Goal: Task Accomplishment & Management: Use online tool/utility

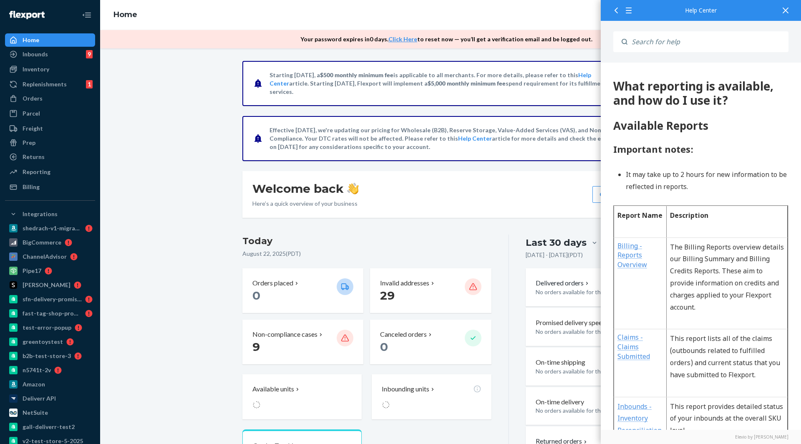
click at [227, 259] on div "Starting [DATE], a $500 monthly minimum fee is applicable to all merchants. For…" at bounding box center [450, 375] width 688 height 628
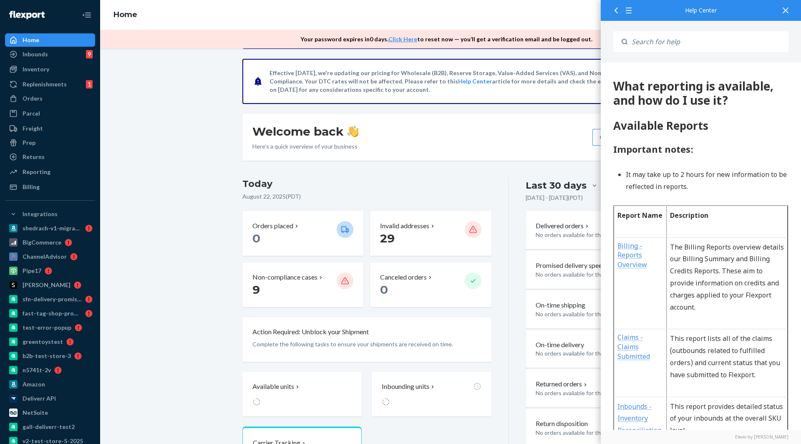
scroll to position [88, 0]
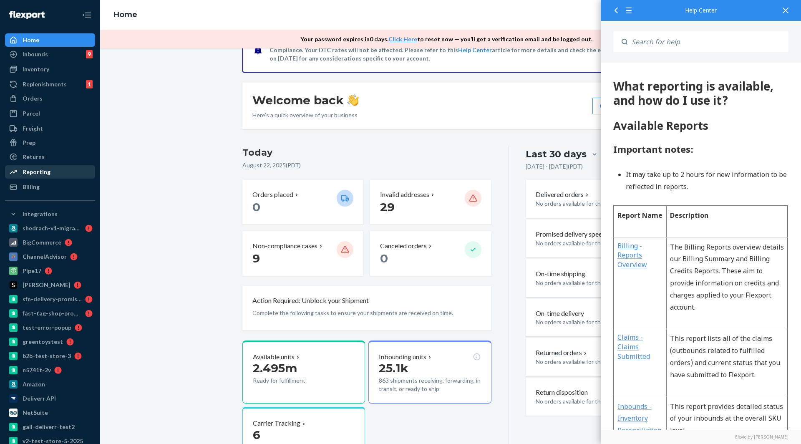
click at [48, 177] on div "Reporting" at bounding box center [50, 172] width 88 height 12
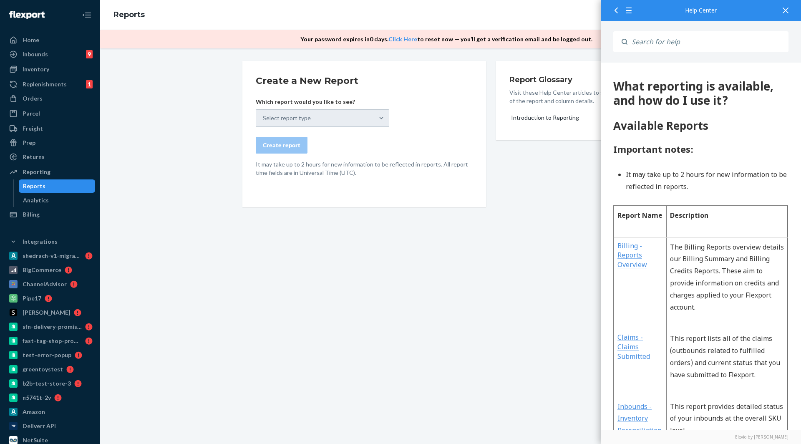
click at [793, 12] on div "Help Center" at bounding box center [700, 10] width 200 height 21
click at [792, 11] on div at bounding box center [785, 10] width 18 height 20
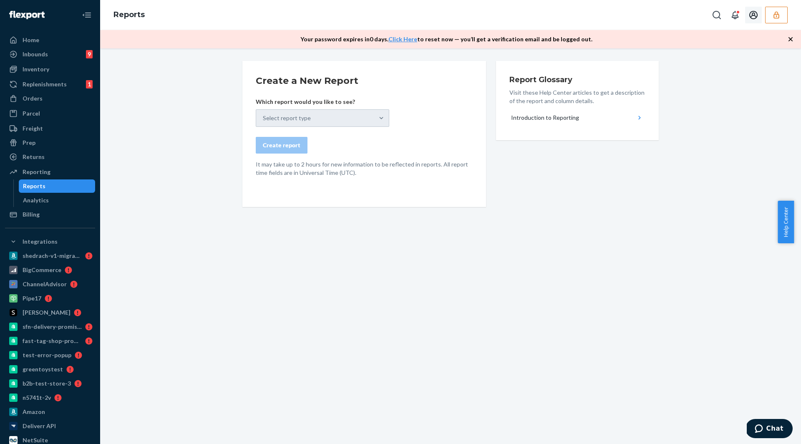
click at [750, 15] on icon "Open account menu" at bounding box center [753, 15] width 10 height 10
click at [783, 14] on button "button" at bounding box center [776, 15] width 23 height 17
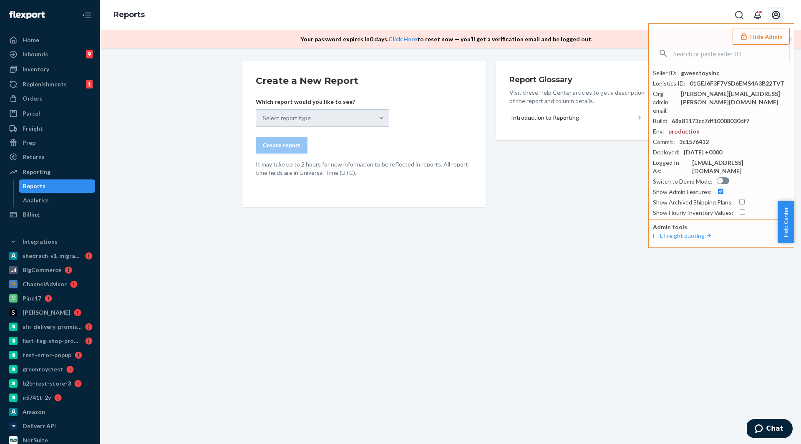
click at [453, 192] on div "Create a New Report Which report would you like to see? Select report type Crea…" at bounding box center [364, 134] width 244 height 146
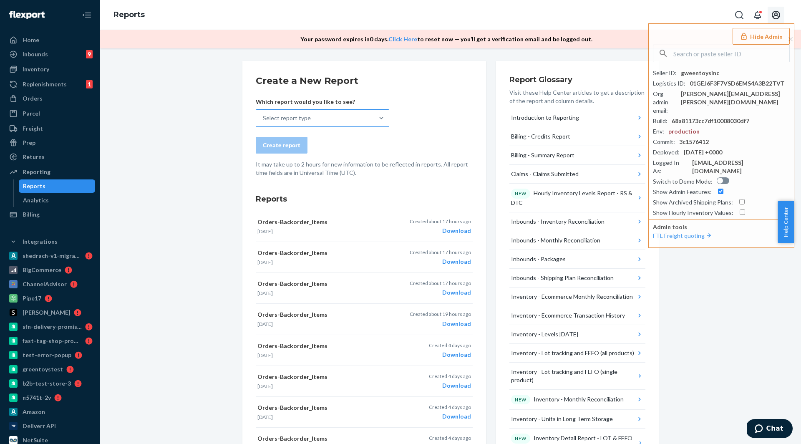
click at [339, 123] on div "Select report type" at bounding box center [315, 118] width 118 height 17
click at [264, 122] on input "Select report type" at bounding box center [263, 118] width 1 height 8
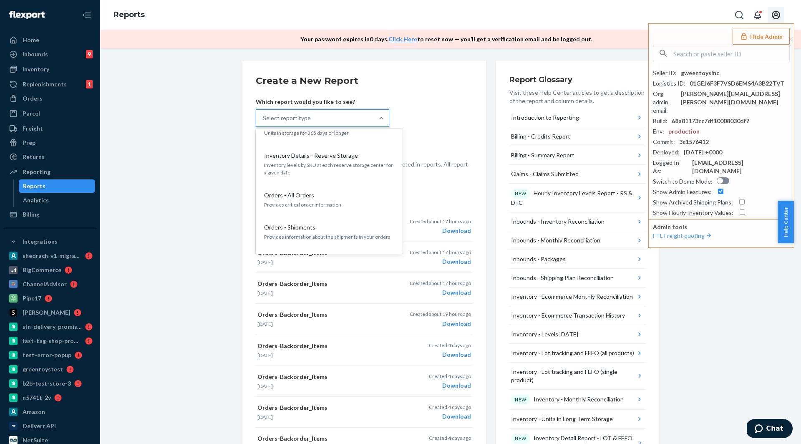
scroll to position [847, 0]
click at [303, 193] on p "Orders - All Orders" at bounding box center [289, 197] width 50 height 8
click at [264, 122] on input "option Orders - All Orders focused, 23 of 35. 35 results available. Use Up and …" at bounding box center [263, 118] width 1 height 8
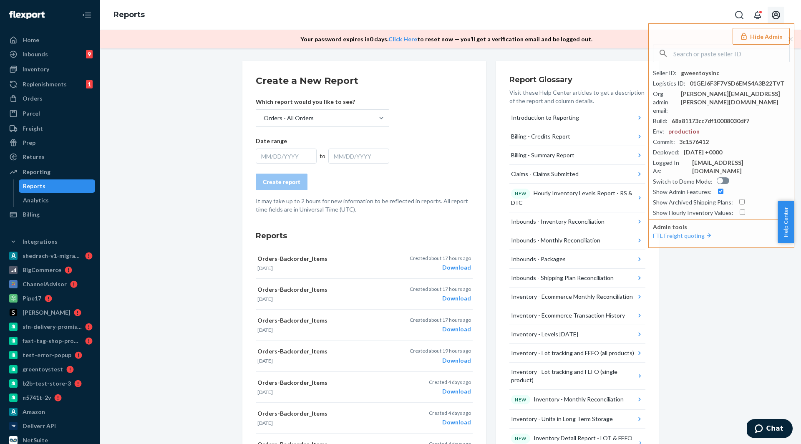
click at [278, 149] on div "MM/DD/YYYY" at bounding box center [286, 155] width 61 height 15
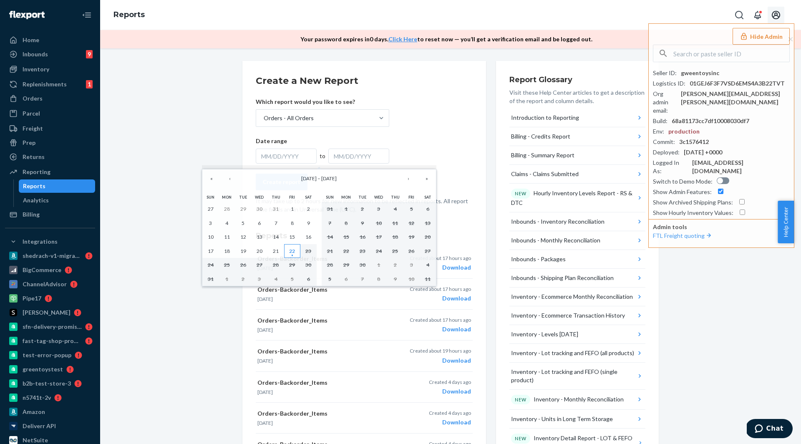
click at [287, 250] on button "22" at bounding box center [292, 251] width 16 height 14
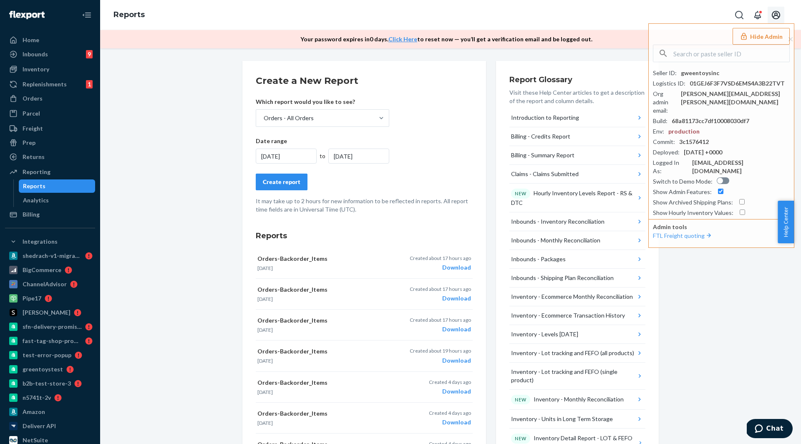
click at [278, 183] on div "Create report" at bounding box center [282, 182] width 38 height 8
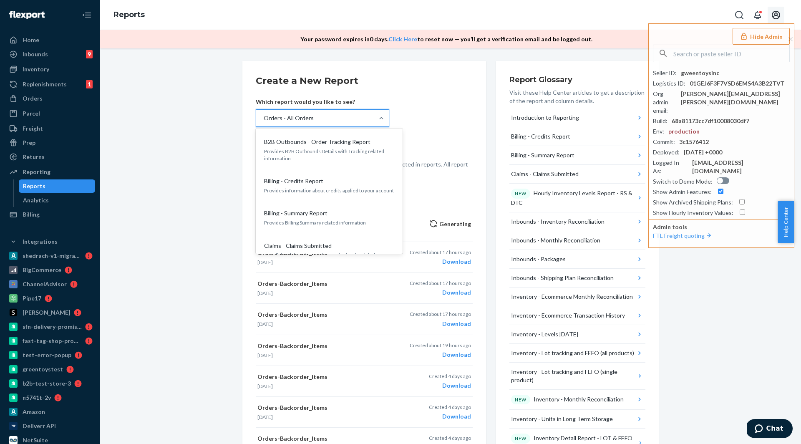
click at [380, 126] on div at bounding box center [381, 118] width 15 height 17
click at [264, 122] on input "option Orders - All Orders, selected. option B2B Outbounds - Order Tracking Rep…" at bounding box center [263, 118] width 1 height 8
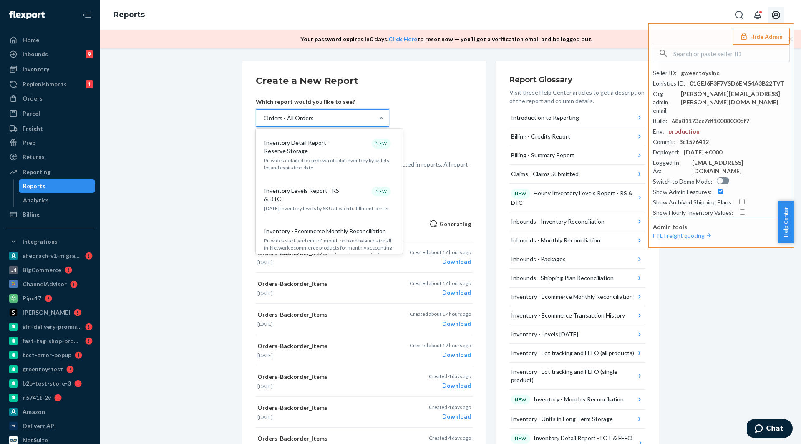
scroll to position [520, 0]
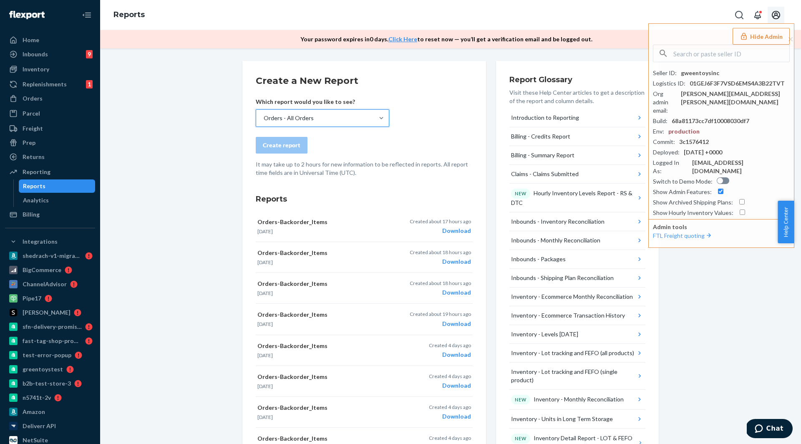
click at [361, 112] on div "Orders - All Orders" at bounding box center [315, 118] width 118 height 17
click at [264, 114] on input "option Orders - All Orders, selected. 0 results available. Select is focused ,t…" at bounding box center [263, 118] width 1 height 8
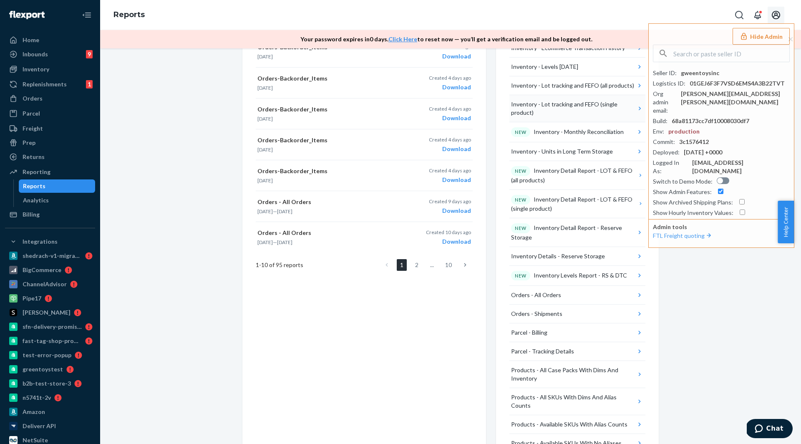
scroll to position [0, 0]
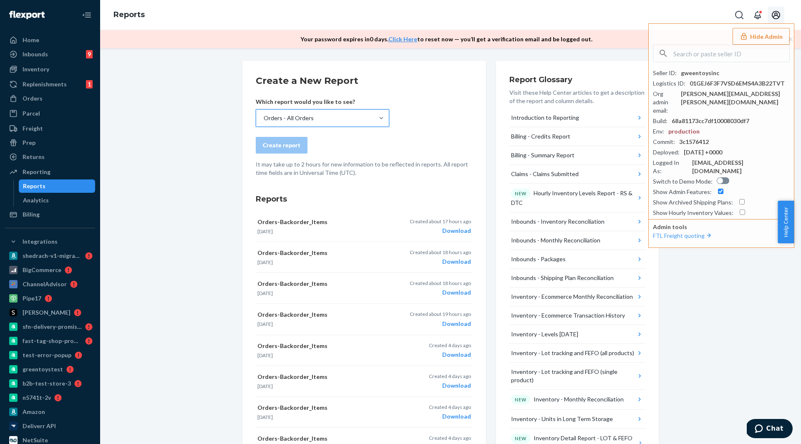
click at [741, 294] on div "Create a New Report Which report would you like to see? option Orders - All Ord…" at bounding box center [450, 448] width 688 height 774
click at [753, 41] on button "Hide Admin" at bounding box center [760, 36] width 57 height 17
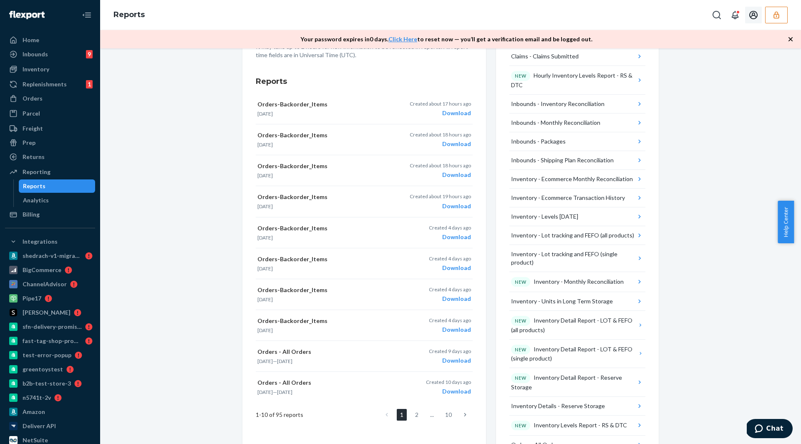
scroll to position [117, 0]
